Goal: Information Seeking & Learning: Learn about a topic

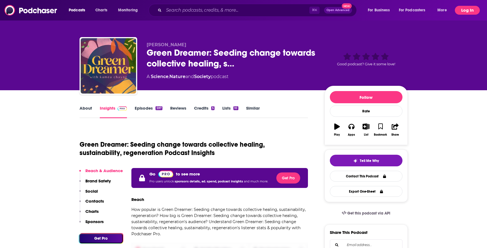
click at [464, 12] on button "Log In" at bounding box center [467, 10] width 25 height 9
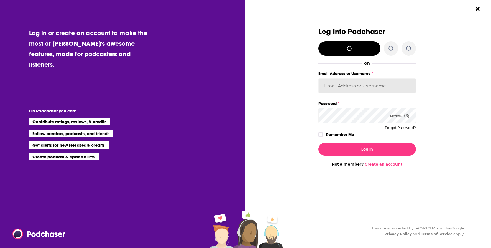
type input "LornaG"
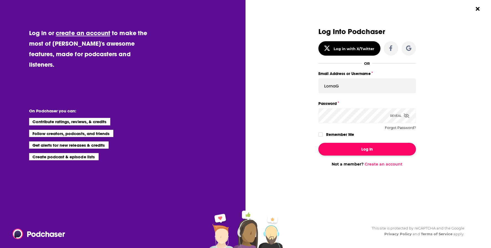
click at [383, 147] on button "Log In" at bounding box center [366, 149] width 97 height 13
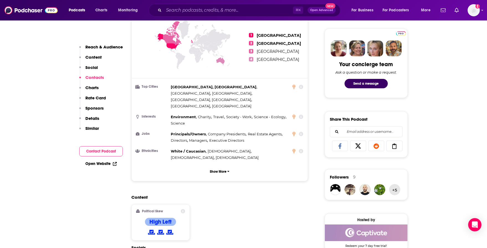
scroll to position [461, 0]
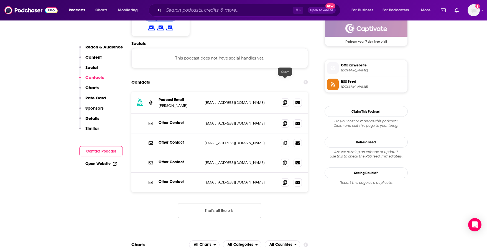
click at [284, 98] on span at bounding box center [285, 102] width 8 height 8
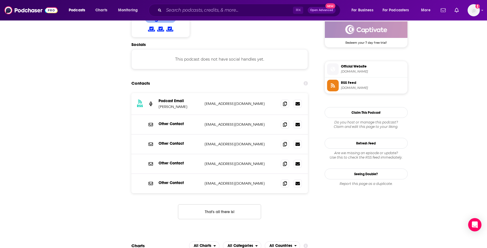
scroll to position [0, 0]
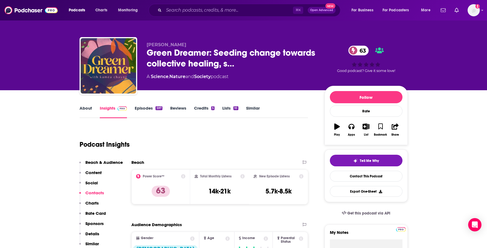
click at [256, 109] on link "Similar" at bounding box center [253, 112] width 14 height 13
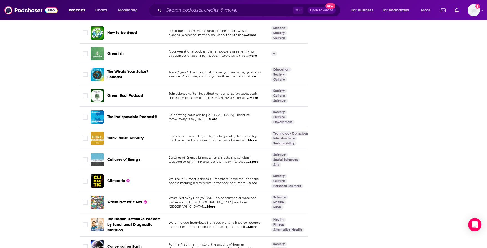
scroll to position [1047, 0]
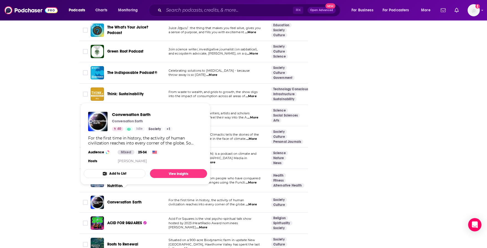
click at [131, 200] on span "Conversation Earth" at bounding box center [124, 202] width 35 height 5
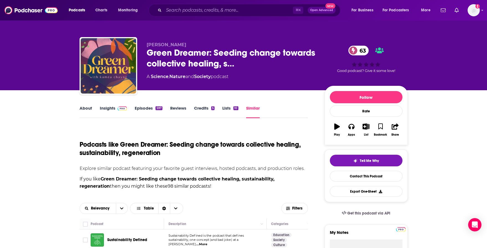
click at [110, 107] on link "Insights" at bounding box center [113, 112] width 27 height 13
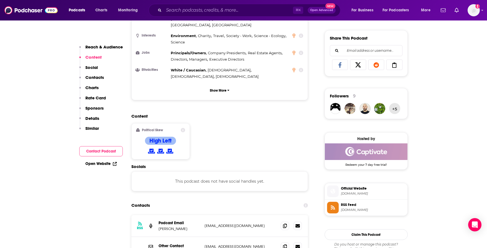
scroll to position [339, 0]
